Goal: Transaction & Acquisition: Purchase product/service

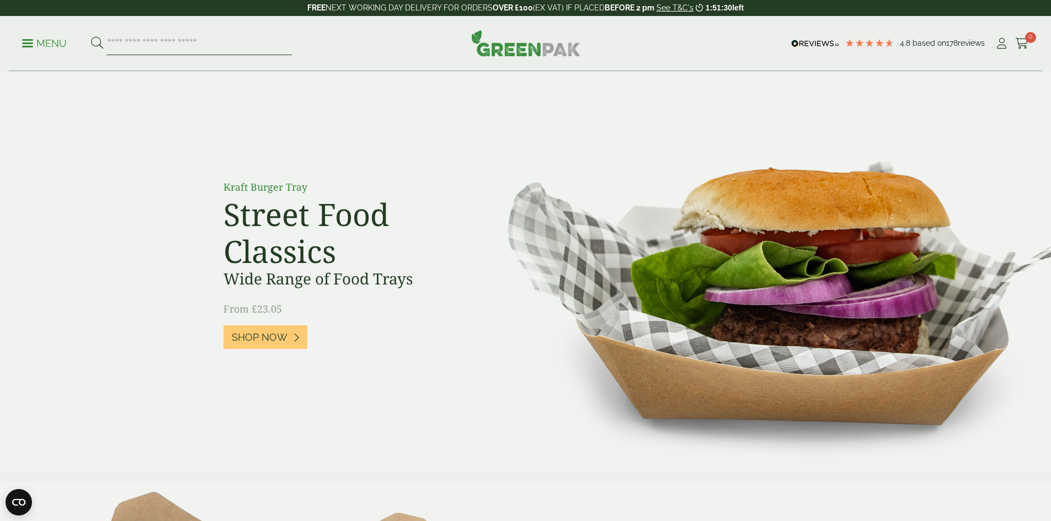
click at [204, 38] on input "search" at bounding box center [198, 43] width 185 height 23
type input "*********"
click at [91, 36] on button at bounding box center [97, 43] width 12 height 14
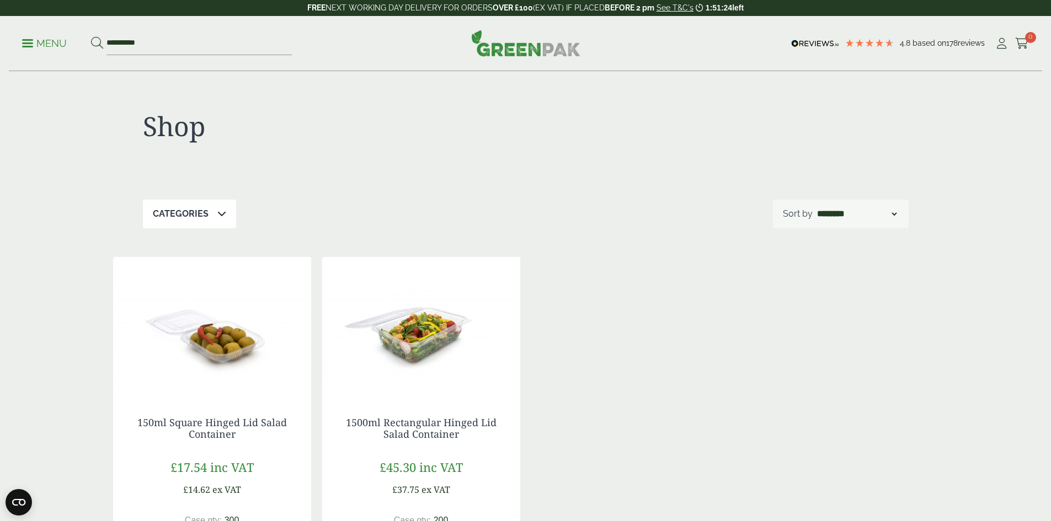
click at [239, 429] on h4 "150ml Square Hinged Lid Salad Container" at bounding box center [212, 429] width 154 height 24
click at [238, 425] on link "150ml Square Hinged Lid Salad Container" at bounding box center [211, 428] width 149 height 25
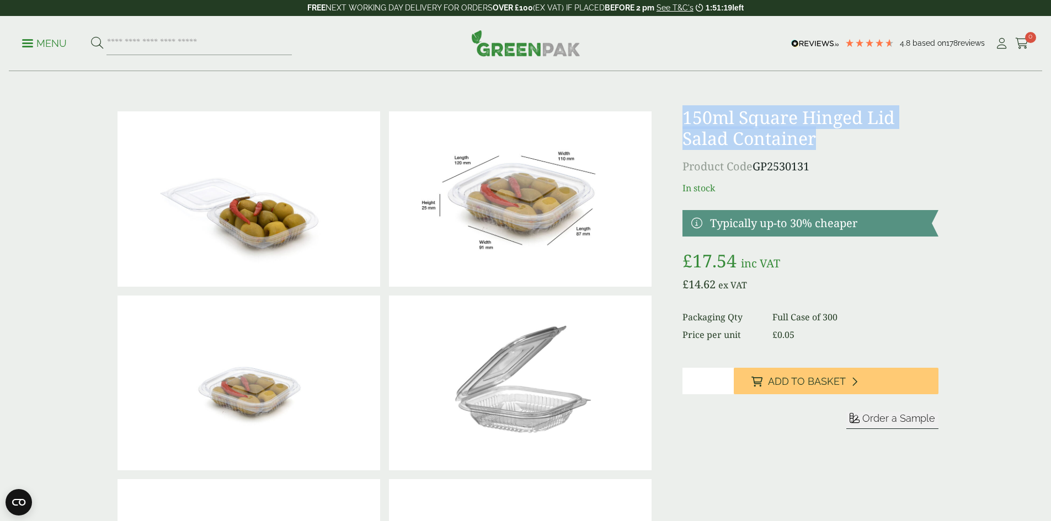
drag, startPoint x: 827, startPoint y: 143, endPoint x: 683, endPoint y: 121, distance: 145.6
click at [683, 121] on h1 "150ml Square Hinged Lid Salad Container" at bounding box center [809, 128] width 255 height 42
copy h1 "150ml Square Hinged Lid Salad Container"
click at [213, 46] on input "search" at bounding box center [198, 43] width 185 height 23
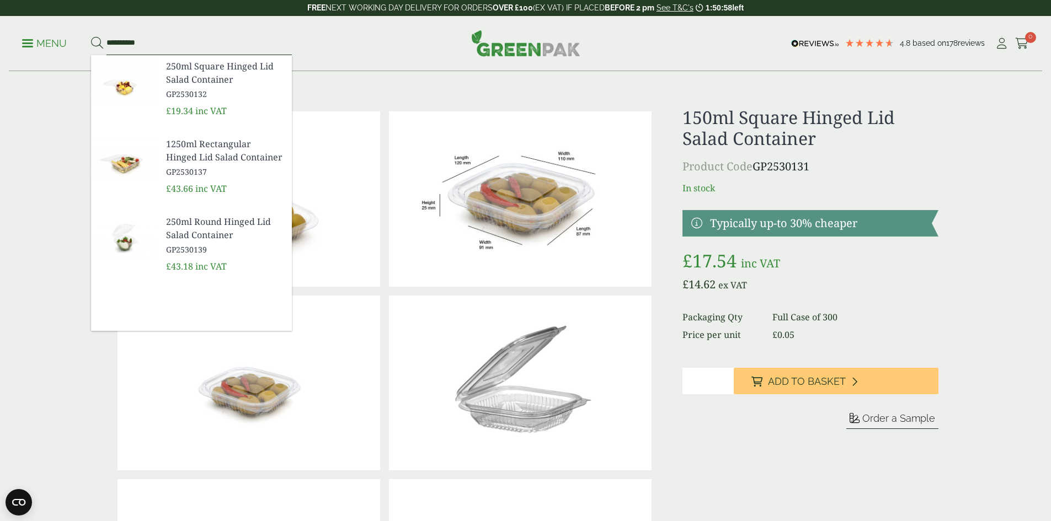
type input "*********"
click at [183, 81] on span "250ml Square Hinged Lid Salad Container" at bounding box center [224, 73] width 117 height 26
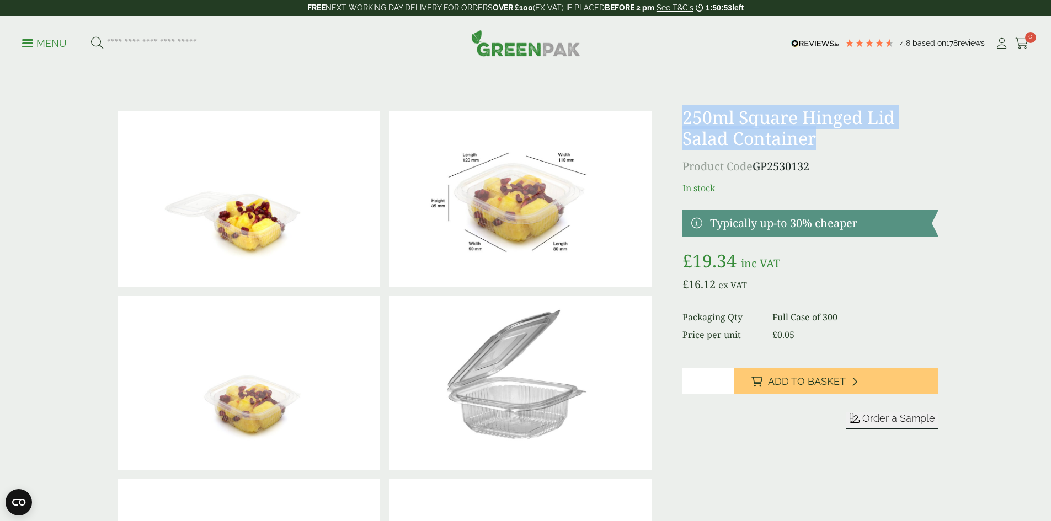
drag, startPoint x: 815, startPoint y: 138, endPoint x: 681, endPoint y: 117, distance: 135.8
click at [680, 117] on div at bounding box center [525, 475] width 838 height 736
copy h1 "250ml Square Hinged Lid Salad Container"
click at [150, 45] on input "search" at bounding box center [198, 43] width 185 height 23
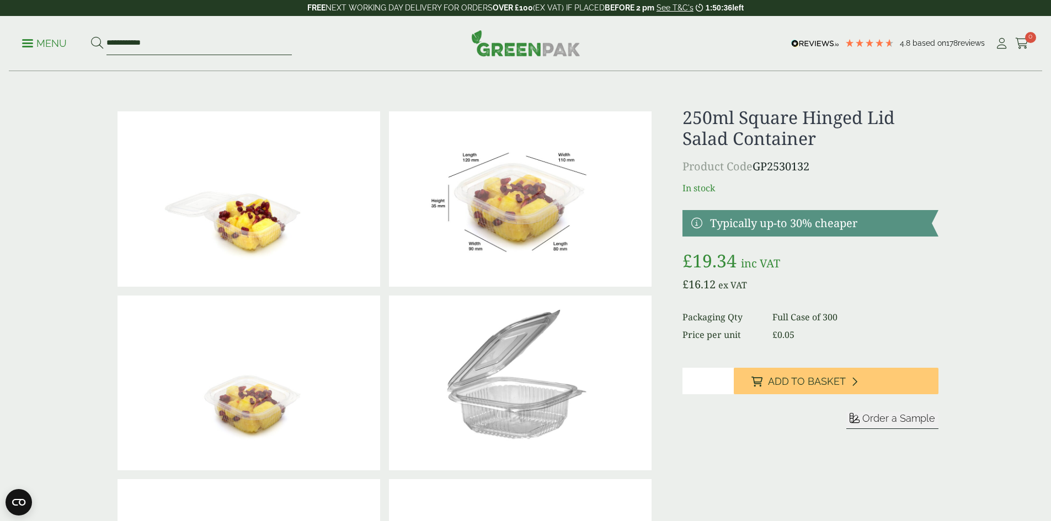
type input "**********"
click at [91, 36] on button at bounding box center [97, 43] width 12 height 14
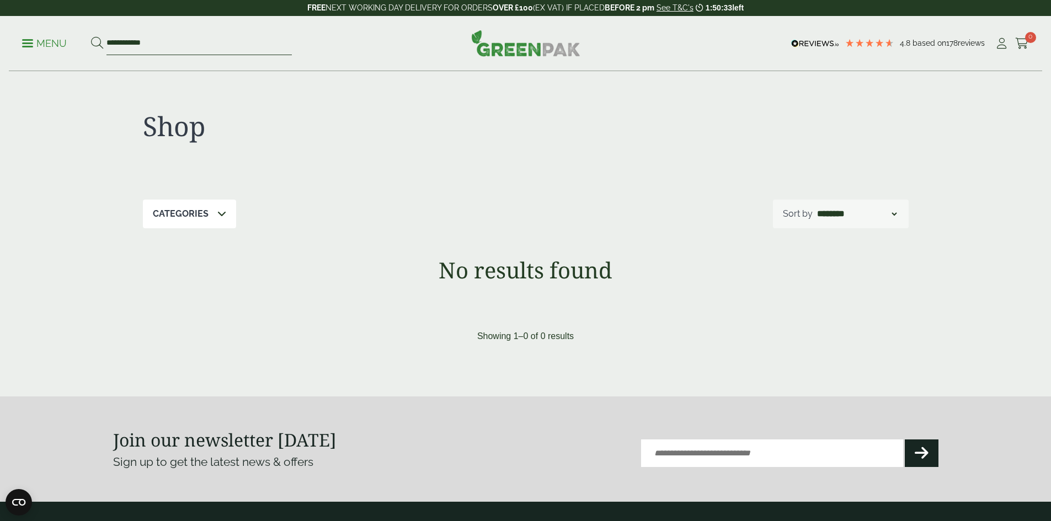
drag, startPoint x: 122, startPoint y: 42, endPoint x: 90, endPoint y: 50, distance: 32.2
click at [90, 50] on ul "**********" at bounding box center [157, 43] width 270 height 23
type input "*******"
click at [91, 36] on button at bounding box center [97, 43] width 12 height 14
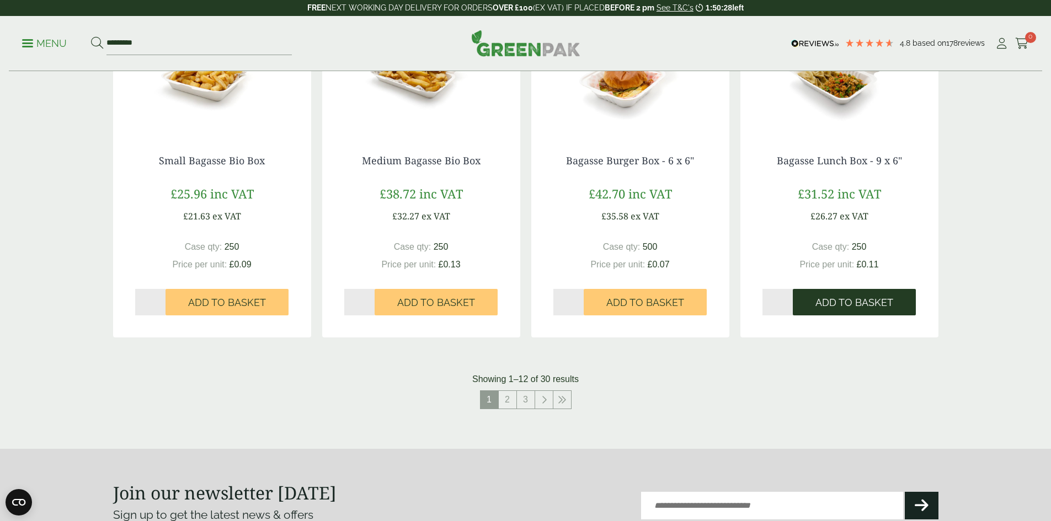
scroll to position [993, 0]
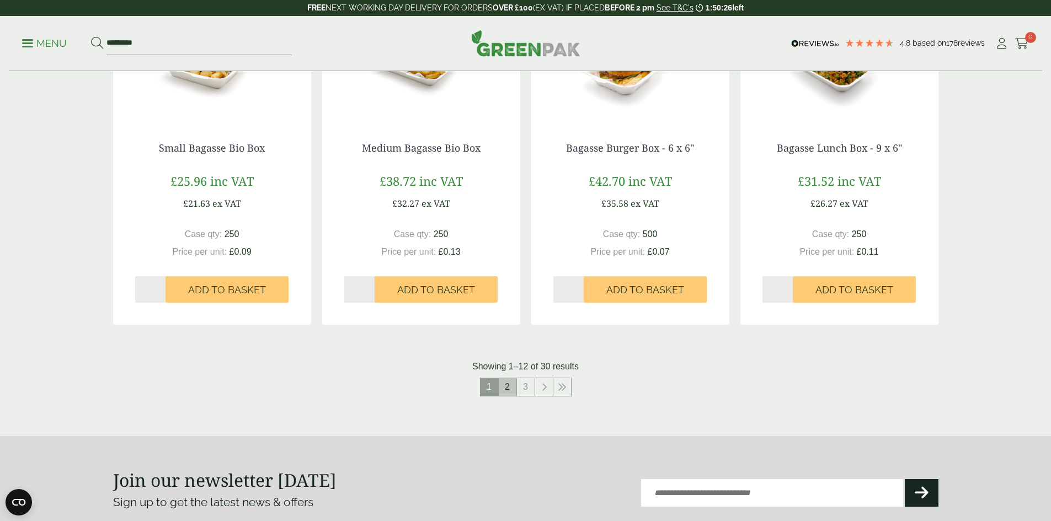
click at [507, 380] on link "2" at bounding box center [508, 387] width 18 height 18
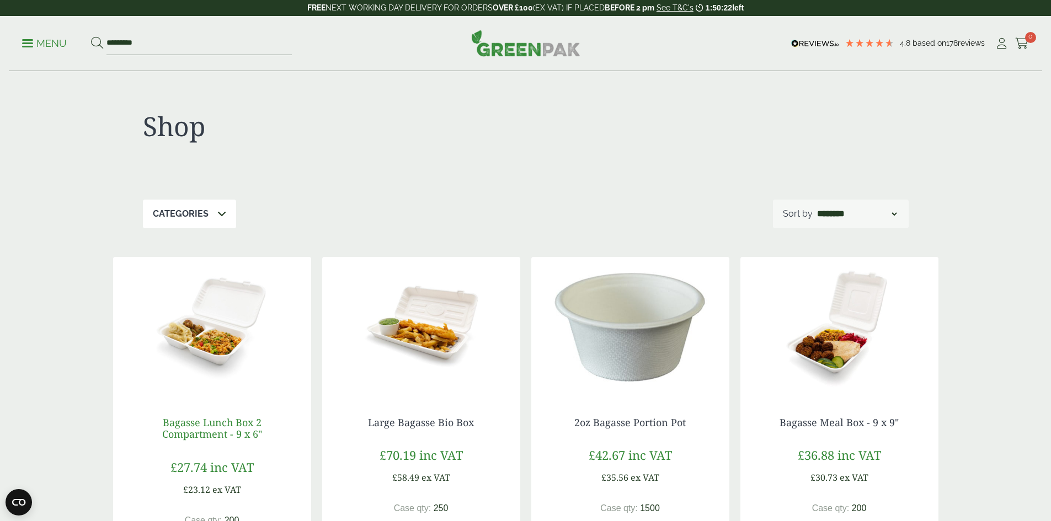
click at [210, 425] on link "Bagasse Lunch Box 2 Compartment - 9 x 6"" at bounding box center [212, 428] width 100 height 25
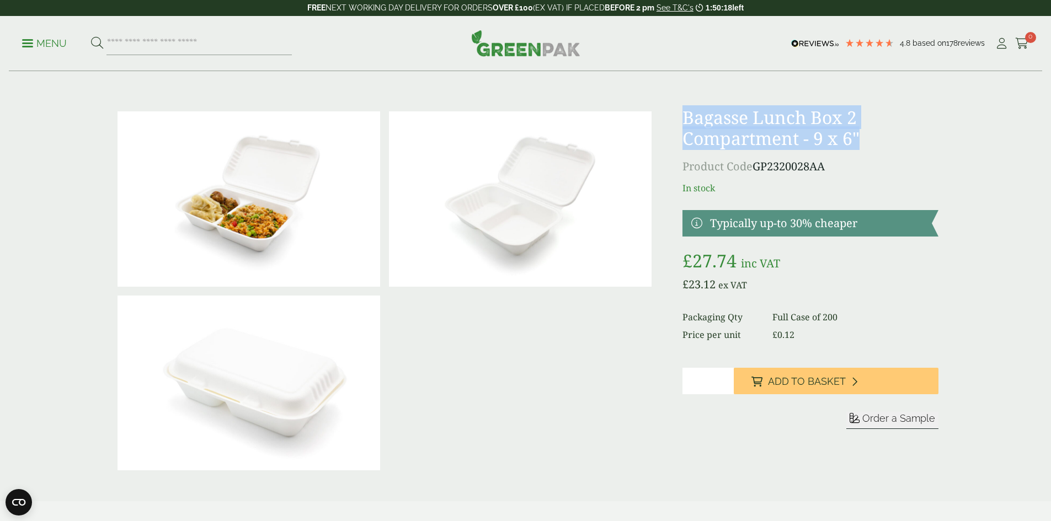
drag, startPoint x: 865, startPoint y: 138, endPoint x: 687, endPoint y: 122, distance: 178.8
click at [687, 122] on h1 "Bagasse Lunch Box 2 Compartment - 9 x 6"" at bounding box center [809, 128] width 255 height 42
copy h1 "Bagasse Lunch Box 2 Compartment - 9 x 6""
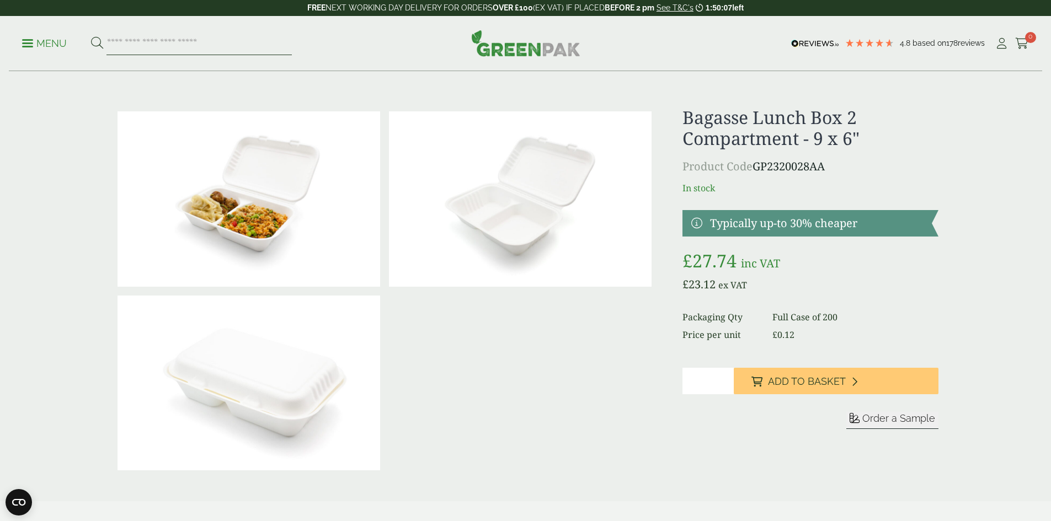
click at [137, 39] on input "search" at bounding box center [198, 43] width 185 height 23
type input "*********"
click at [91, 36] on button at bounding box center [97, 43] width 12 height 14
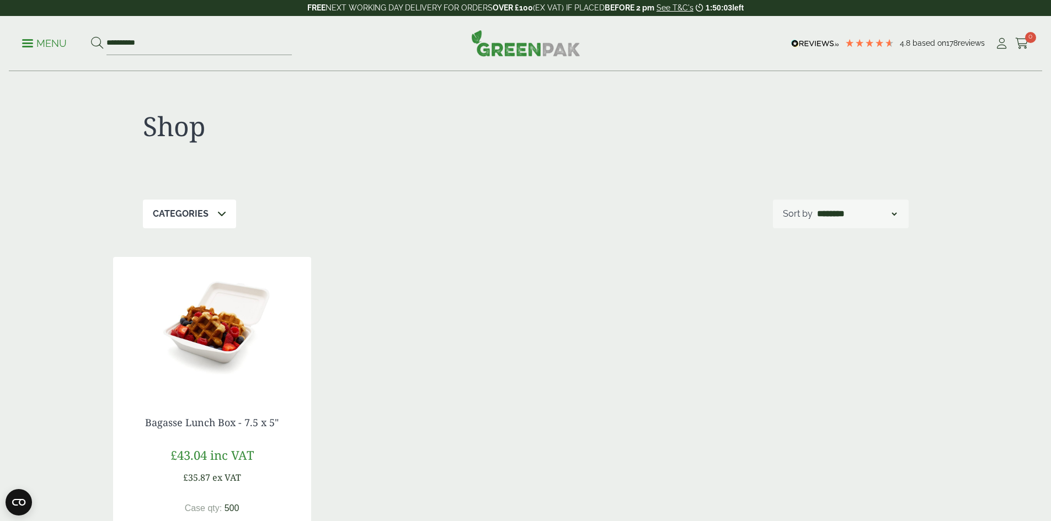
click at [220, 343] on img at bounding box center [212, 326] width 198 height 138
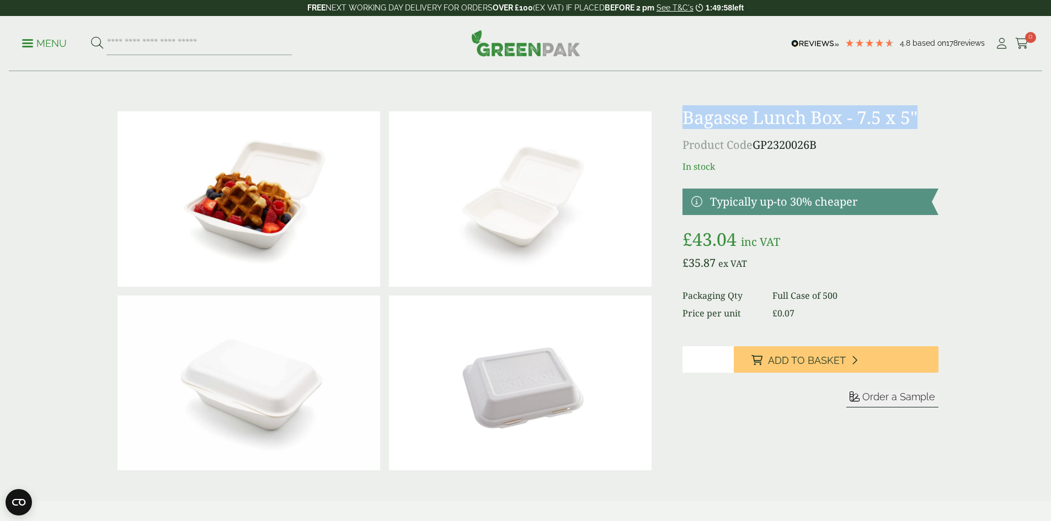
drag, startPoint x: 917, startPoint y: 122, endPoint x: 686, endPoint y: 110, distance: 230.9
click at [686, 110] on h1 "Bagasse Lunch Box - 7.5 x 5"" at bounding box center [809, 117] width 255 height 21
copy h1 "Bagasse Lunch Box - 7.5 x 5""
click at [999, 47] on icon at bounding box center [1002, 43] width 14 height 11
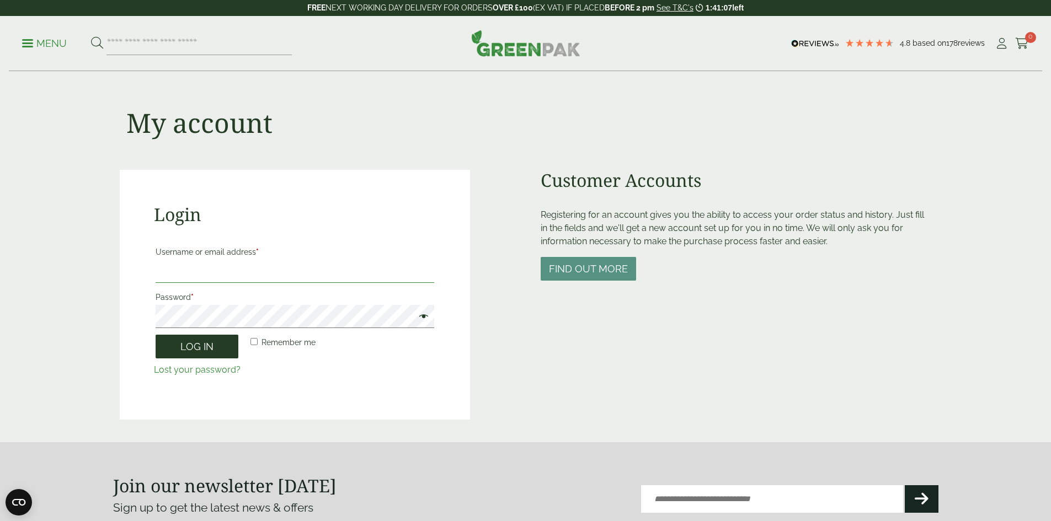
type input "**********"
click at [206, 339] on button "Log in" at bounding box center [197, 347] width 83 height 24
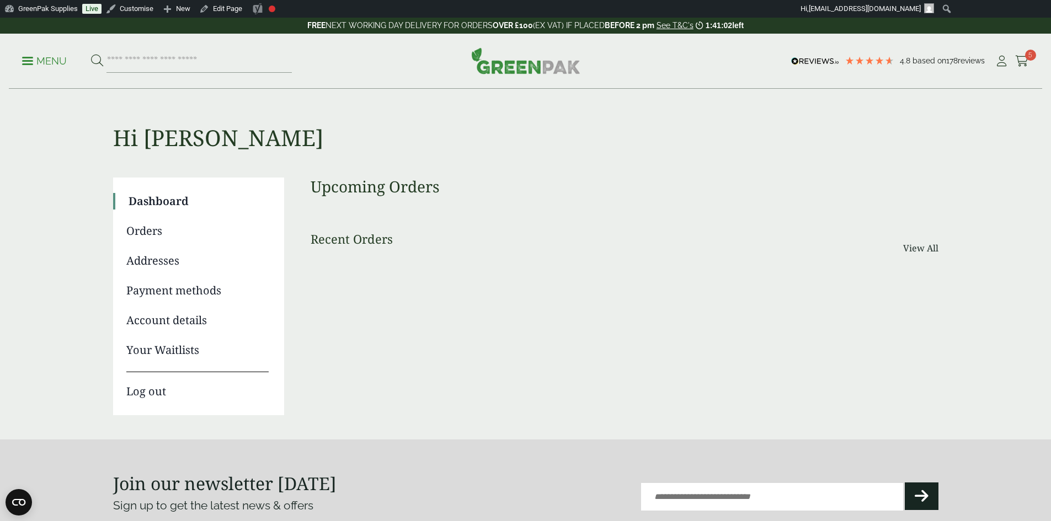
click at [1026, 58] on span "5" at bounding box center [1030, 55] width 11 height 11
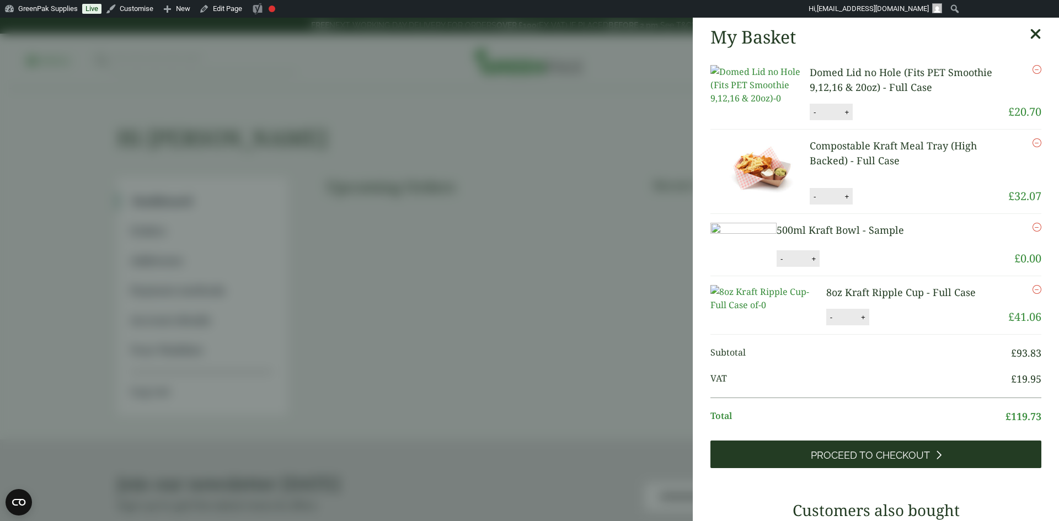
click at [829, 468] on link "Proceed to Checkout" at bounding box center [875, 455] width 331 height 28
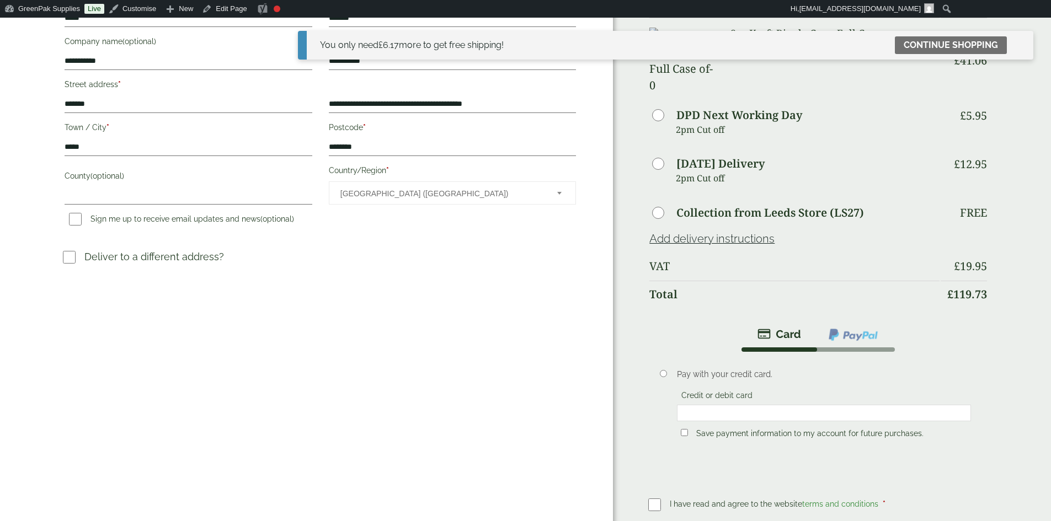
scroll to position [221, 0]
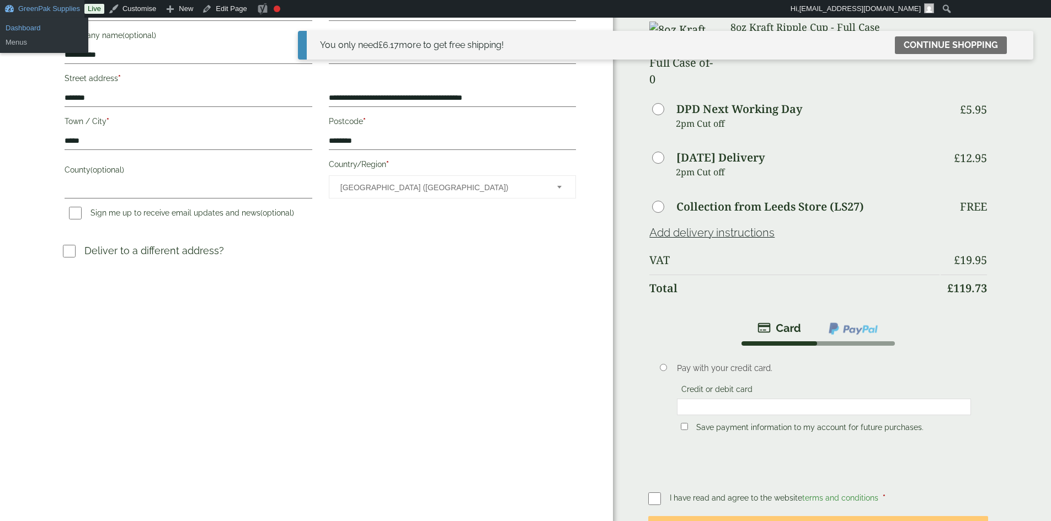
click at [28, 28] on link "Dashboard" at bounding box center [44, 28] width 88 height 14
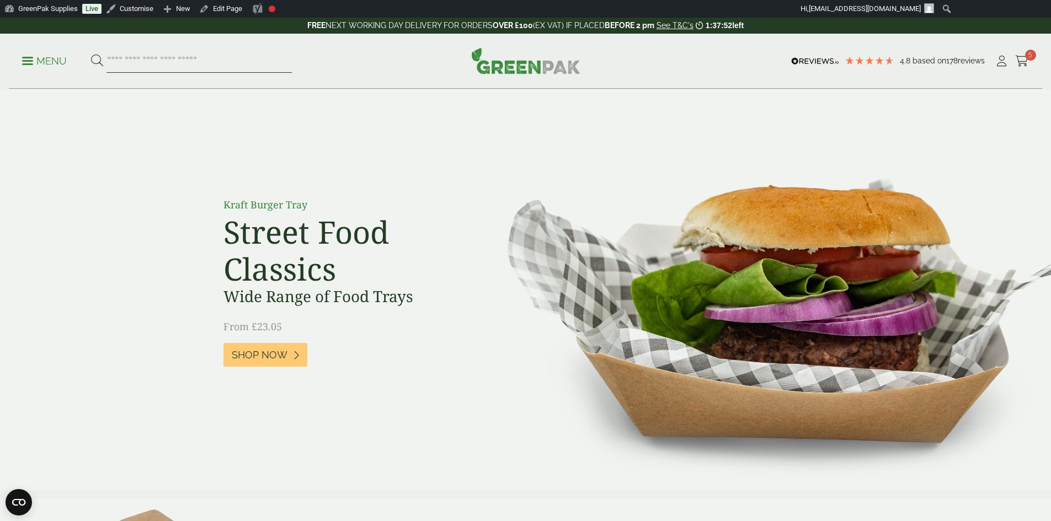
click at [178, 62] on input "search" at bounding box center [198, 61] width 185 height 23
type input "***"
click at [91, 54] on button at bounding box center [97, 61] width 12 height 14
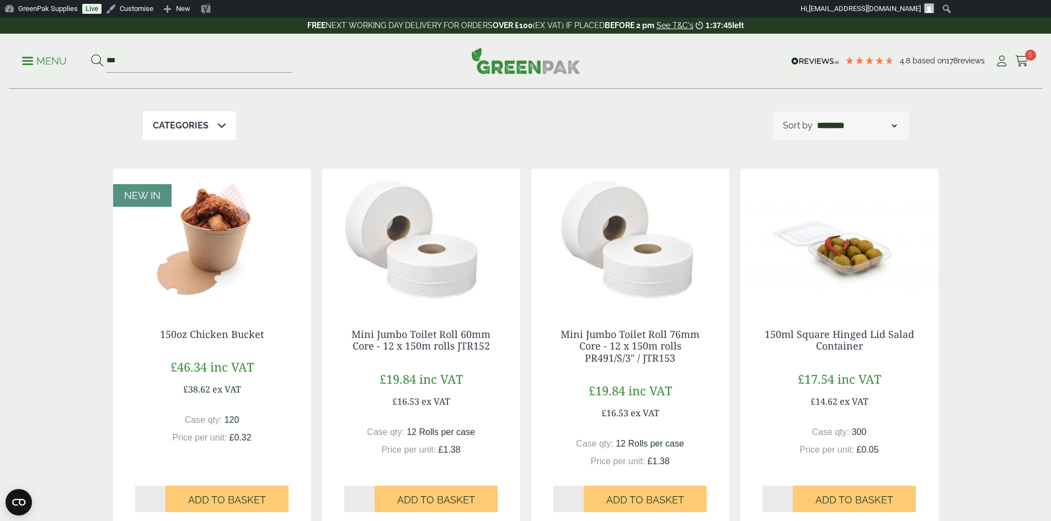
scroll to position [110, 0]
